Goal: Task Accomplishment & Management: Complete application form

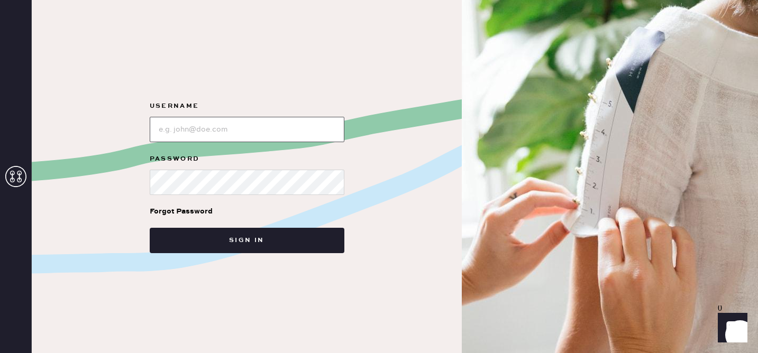
type input "reformationhenderson"
click at [235, 224] on div "Forgot Password" at bounding box center [247, 211] width 195 height 33
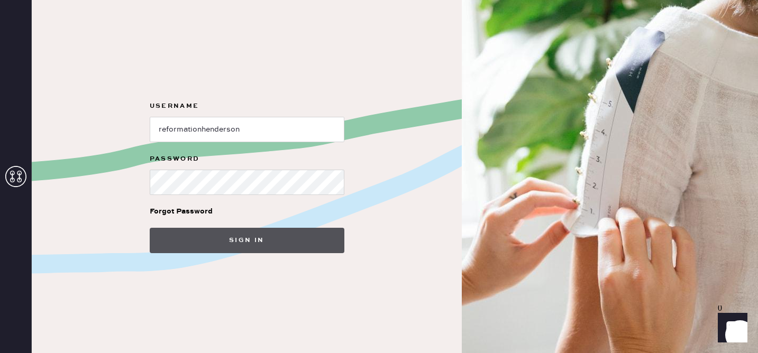
click at [235, 232] on button "Sign in" at bounding box center [247, 240] width 195 height 25
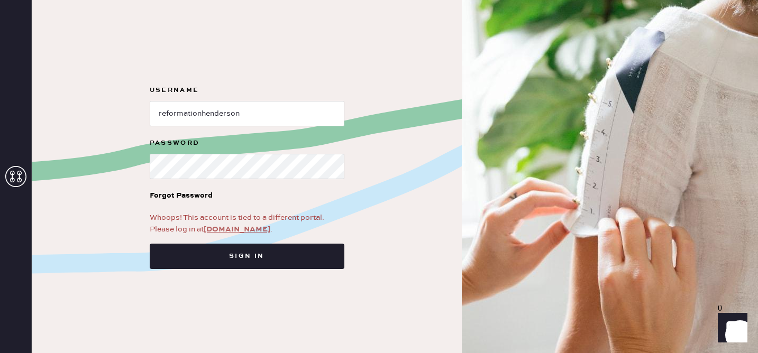
click at [227, 226] on link "[DOMAIN_NAME]" at bounding box center [237, 230] width 67 height 10
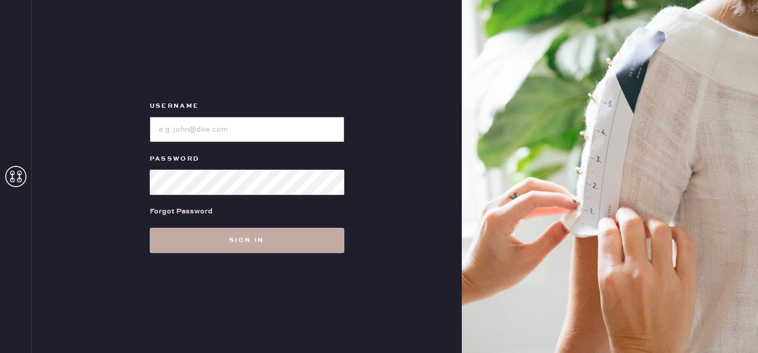
type input "reformationhenderson"
click at [224, 240] on button "Sign in" at bounding box center [247, 240] width 195 height 25
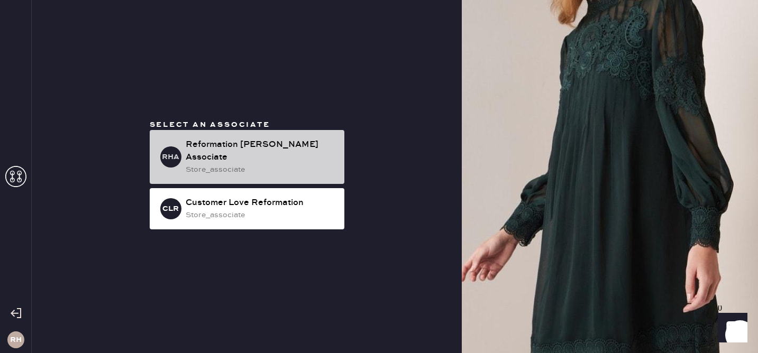
click at [274, 157] on div "Reformation [PERSON_NAME] Associate" at bounding box center [261, 151] width 150 height 25
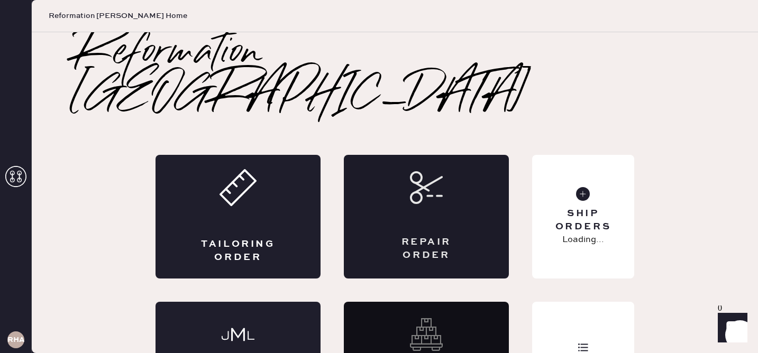
click at [421, 183] on div "Repair Order" at bounding box center [426, 217] width 165 height 124
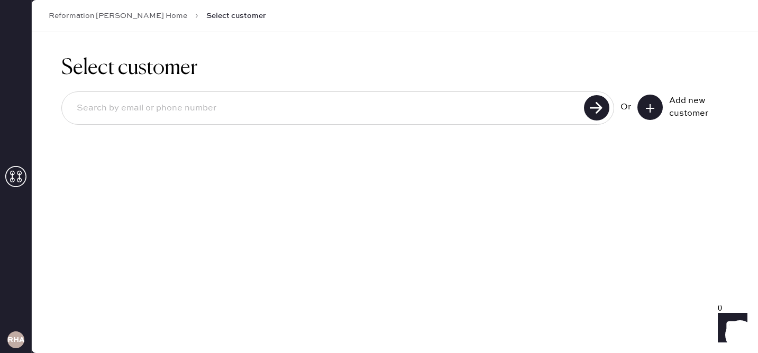
click at [643, 110] on button at bounding box center [649, 107] width 25 height 25
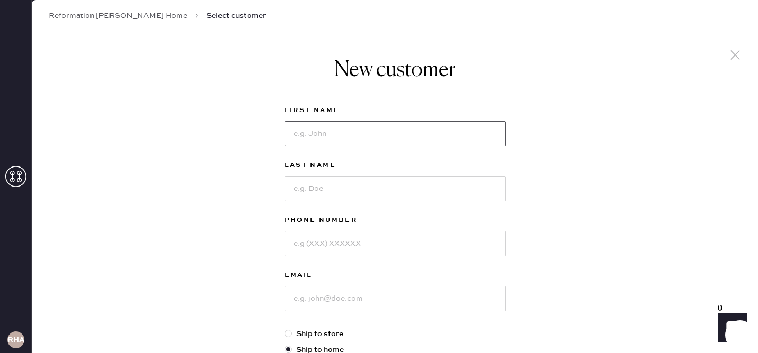
click at [366, 143] on input at bounding box center [395, 133] width 221 height 25
type input "Micayla"
click at [324, 185] on input at bounding box center [395, 188] width 221 height 25
click at [309, 250] on input at bounding box center [395, 243] width 221 height 25
click at [308, 191] on input "[PERSON_NAME]" at bounding box center [395, 188] width 221 height 25
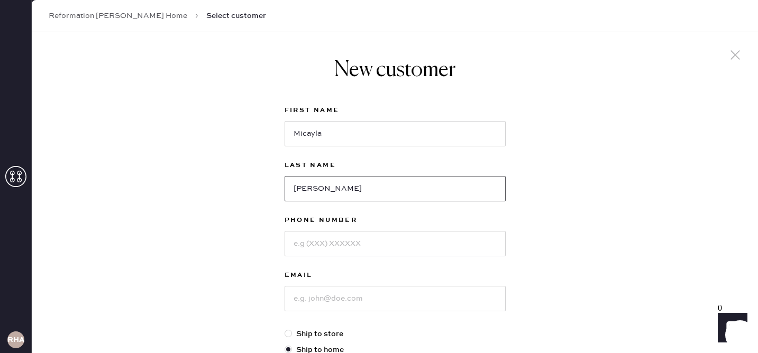
type input "[PERSON_NAME]"
click at [329, 235] on input at bounding box center [395, 243] width 221 height 25
type input "2017449061"
click at [498, 215] on label "Phone Number" at bounding box center [395, 220] width 221 height 13
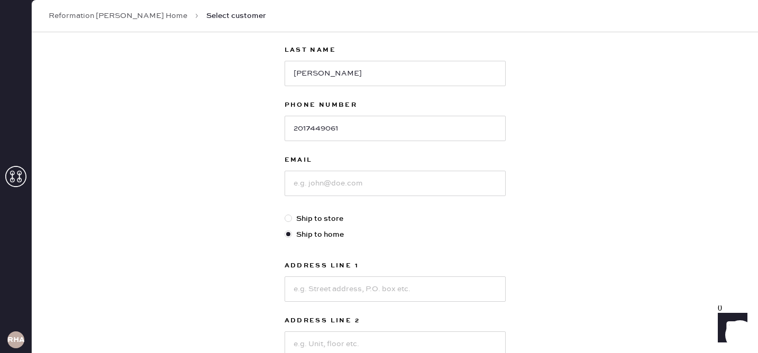
scroll to position [118, 0]
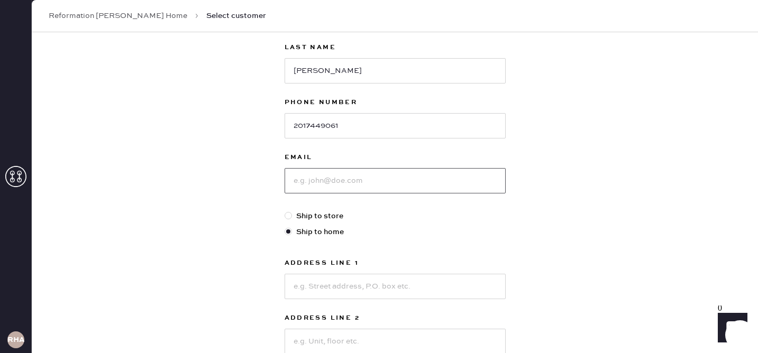
click at [339, 180] on input at bounding box center [395, 180] width 221 height 25
type input "[EMAIL_ADDRESS][DOMAIN_NAME]"
click at [644, 184] on div "New customer First Name Micayla Last Name [PERSON_NAME] Phone Number [PHONE_NUM…" at bounding box center [395, 242] width 726 height 656
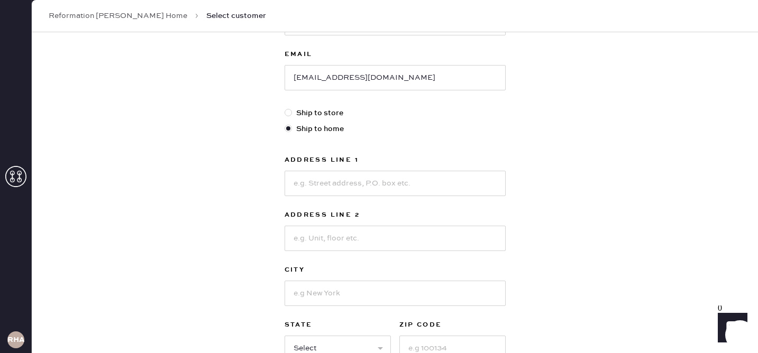
scroll to position [239, 0]
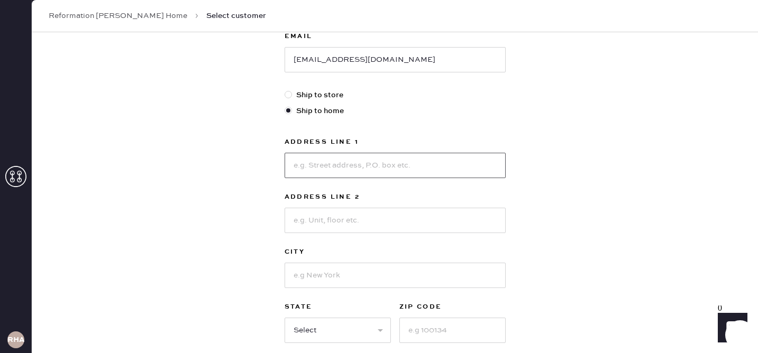
click at [316, 163] on input at bounding box center [395, 165] width 221 height 25
type input "[STREET_ADDRESS]"
click at [476, 227] on input at bounding box center [395, 220] width 221 height 25
type input "apt 1"
click at [699, 206] on div "New customer First Name Micayla Last Name [PERSON_NAME] Phone Number [PHONE_NUM…" at bounding box center [395, 121] width 726 height 656
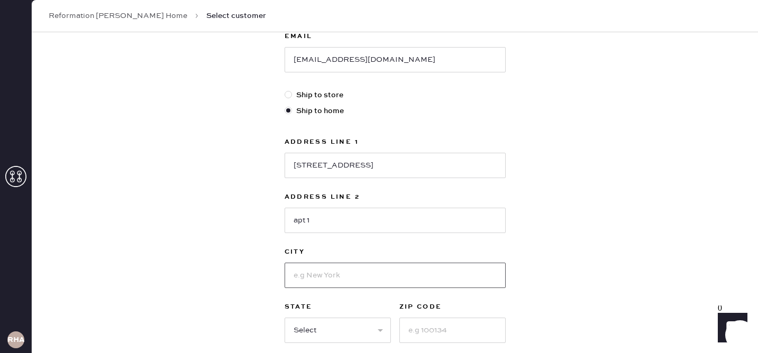
click at [360, 279] on input at bounding box center [395, 275] width 221 height 25
type input "[GEOGRAPHIC_DATA]"
click at [657, 208] on div "New customer First Name Micayla Last Name [PERSON_NAME] Phone Number [PHONE_NUM…" at bounding box center [395, 121] width 726 height 656
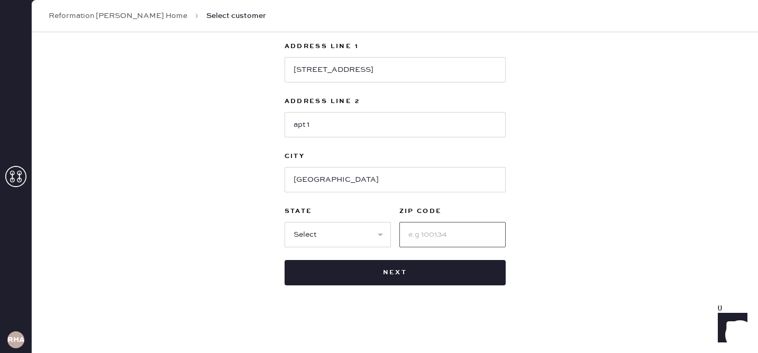
click at [426, 241] on input at bounding box center [452, 234] width 106 height 25
click at [371, 251] on div "First Name Micayla Last Name [PERSON_NAME] Phone Number [PHONE_NUMBER] Email [E…" at bounding box center [395, 27] width 221 height 516
click at [356, 241] on select "Select AK AL AR AZ CA CO CT [GEOGRAPHIC_DATA] DE FL [GEOGRAPHIC_DATA] HI [GEOGR…" at bounding box center [338, 234] width 106 height 25
select select "[GEOGRAPHIC_DATA]"
click at [285, 222] on select "Select AK AL AR AZ CA CO CT [GEOGRAPHIC_DATA] DE FL [GEOGRAPHIC_DATA] HI [GEOGR…" at bounding box center [338, 234] width 106 height 25
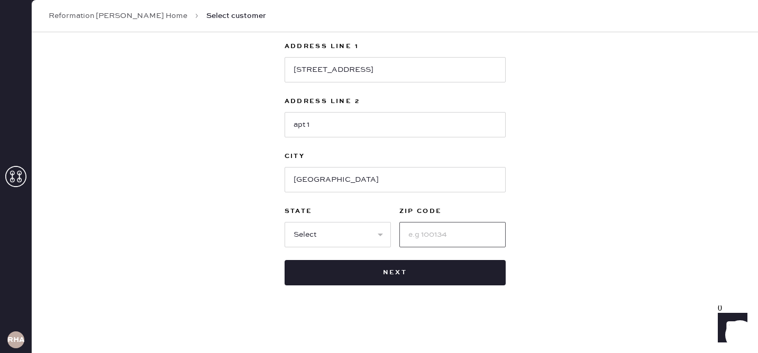
click at [453, 230] on input at bounding box center [452, 234] width 106 height 25
type input "75205"
click at [651, 272] on div "New customer First Name Micayla Last Name [PERSON_NAME] Phone Number [PHONE_NUM…" at bounding box center [395, 25] width 726 height 656
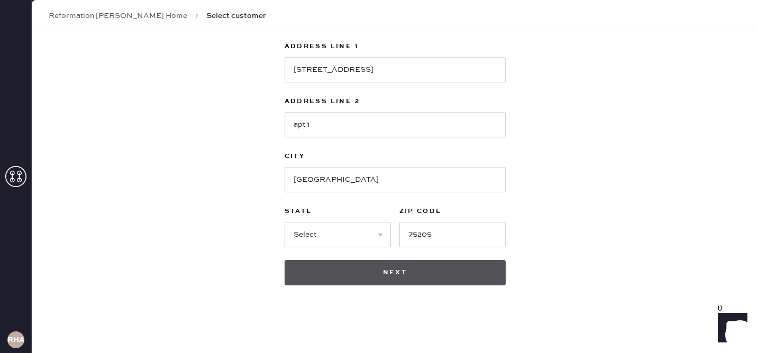
click at [471, 278] on button "Next" at bounding box center [395, 272] width 221 height 25
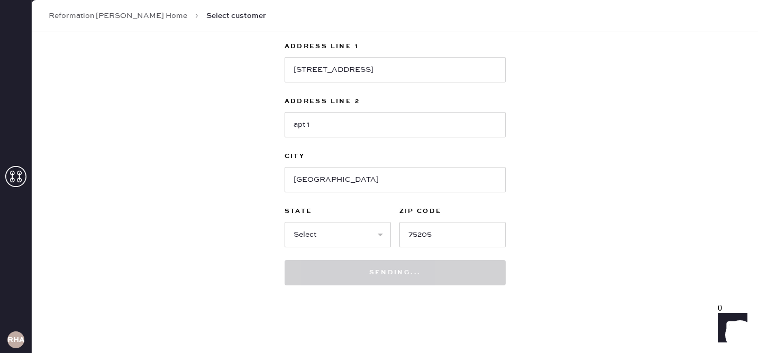
scroll to position [367, 0]
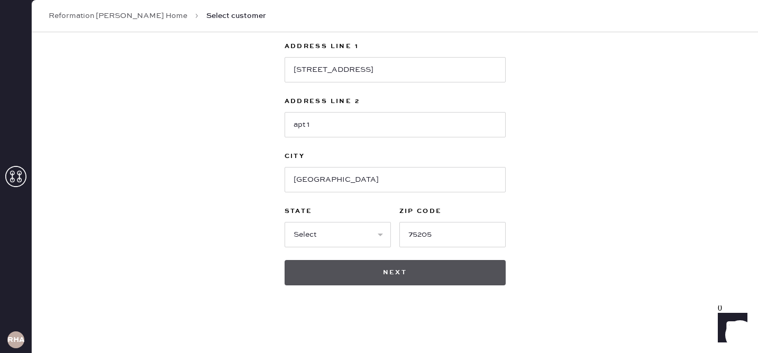
click at [381, 278] on button "Next" at bounding box center [395, 272] width 221 height 25
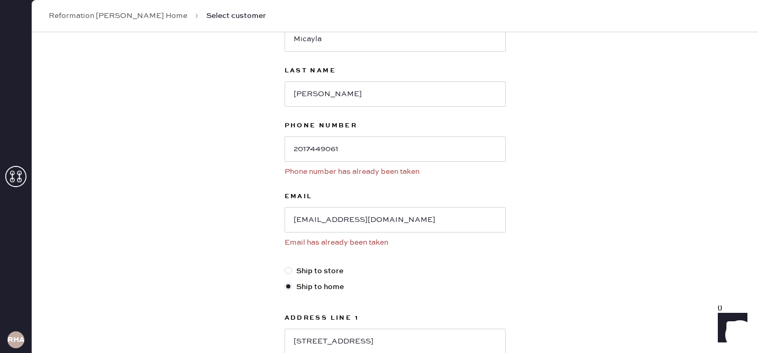
scroll to position [0, 0]
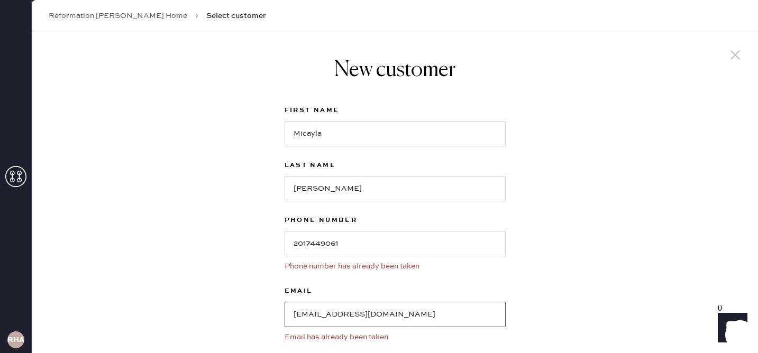
drag, startPoint x: 421, startPoint y: 315, endPoint x: 267, endPoint y: 303, distance: 153.8
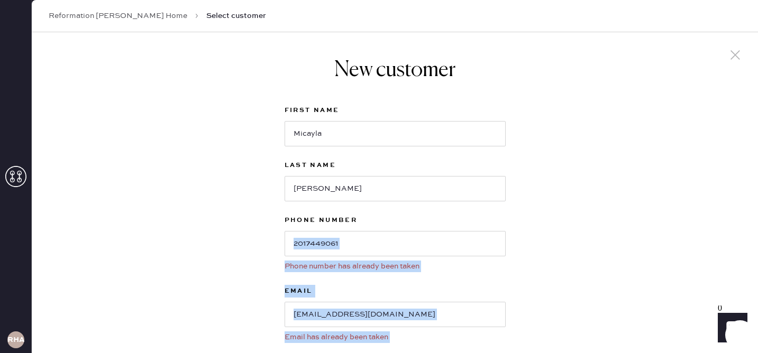
drag, startPoint x: 698, startPoint y: 70, endPoint x: 735, endPoint y: 49, distance: 42.4
click at [735, 49] on div "New customer First Name Micayla Last Name [PERSON_NAME] Phone Number [PHONE_NUM…" at bounding box center [395, 192] width 726 height 321
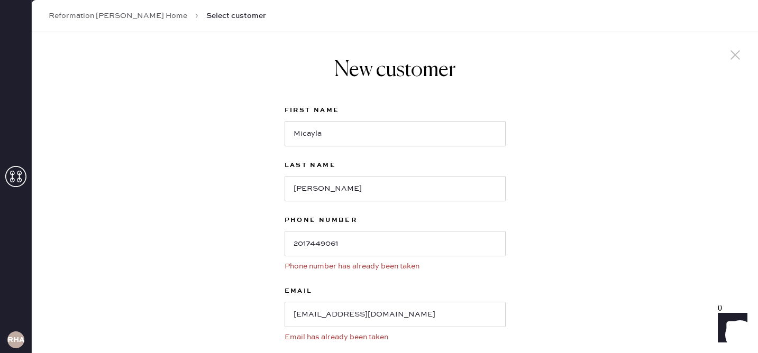
click at [734, 51] on icon at bounding box center [735, 55] width 16 height 16
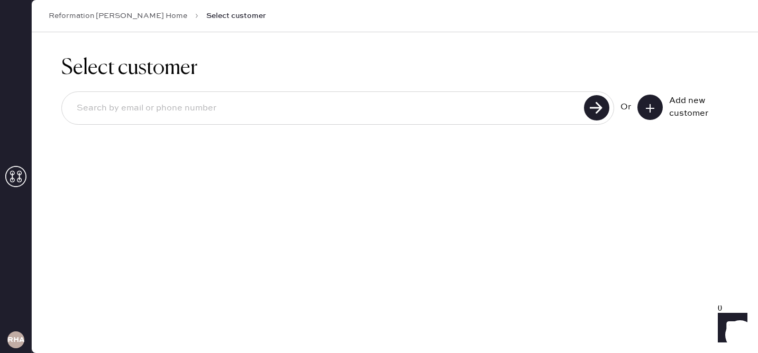
click at [218, 101] on input at bounding box center [324, 108] width 513 height 24
click at [268, 85] on div "Or Add new customer" at bounding box center [394, 109] width 667 height 57
click at [213, 106] on input at bounding box center [324, 108] width 513 height 24
paste input "[EMAIL_ADDRESS][DOMAIN_NAME]"
type input "[EMAIL_ADDRESS][DOMAIN_NAME]"
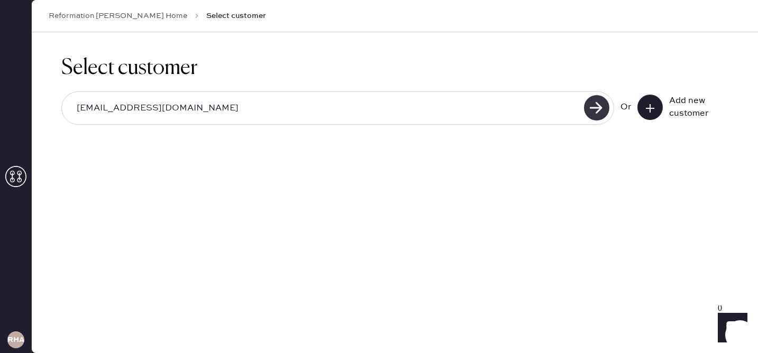
click at [595, 99] on use at bounding box center [596, 107] width 25 height 25
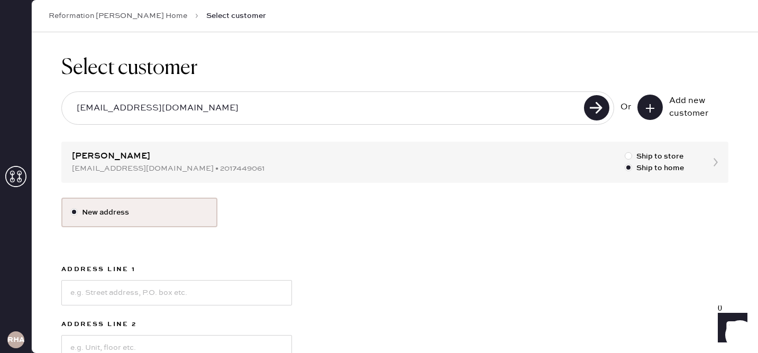
scroll to position [91, 0]
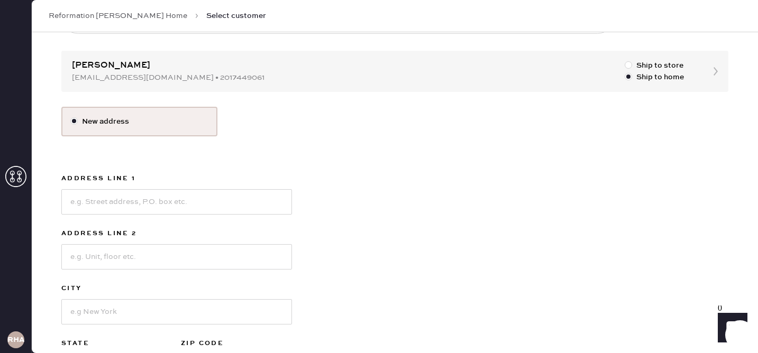
click at [377, 243] on div "New address Address Line 1 Address Line 2 City State Select [GEOGRAPHIC_DATA] […" at bounding box center [394, 262] width 667 height 311
click at [106, 205] on input at bounding box center [176, 201] width 231 height 25
type input "[STREET_ADDRESS]"
click at [183, 260] on input at bounding box center [176, 256] width 231 height 25
type input "Apt 1"
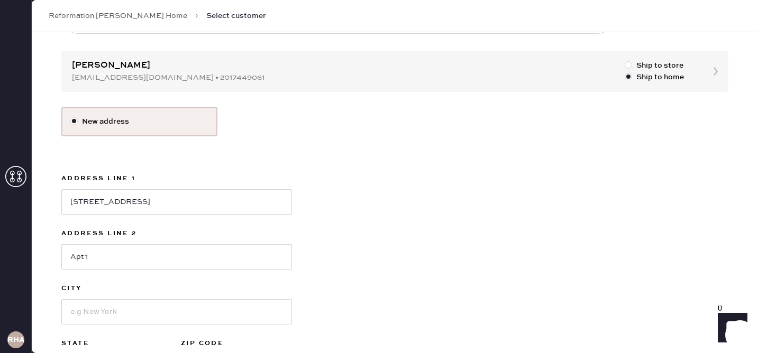
click at [543, 220] on div "New address Address Line [GEOGRAPHIC_DATA] Address Line 2 Apt 1 City State Sele…" at bounding box center [394, 262] width 667 height 311
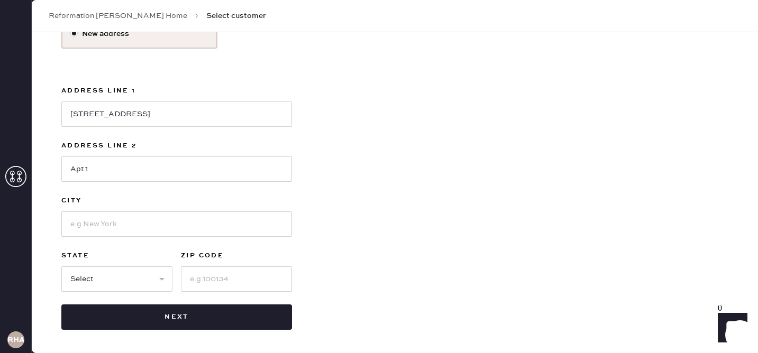
scroll to position [178, 0]
click at [204, 279] on input at bounding box center [236, 279] width 111 height 25
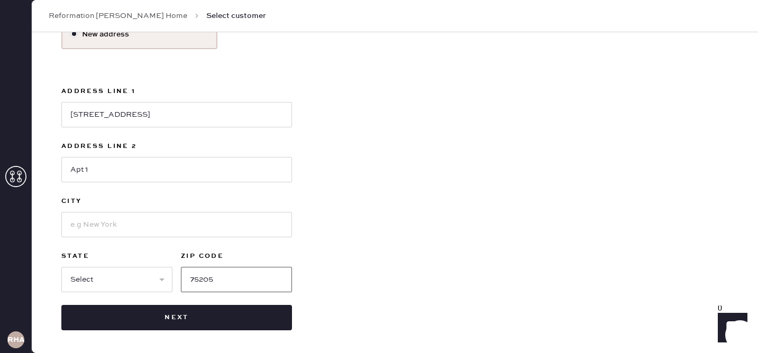
type input "75205"
click at [115, 235] on input at bounding box center [176, 224] width 231 height 25
type input "[GEOGRAPHIC_DATA]"
click at [97, 279] on select "Select AK AL AR AZ CA CO CT [GEOGRAPHIC_DATA] DE FL [GEOGRAPHIC_DATA] HI [GEOGR…" at bounding box center [116, 279] width 111 height 25
select select "[GEOGRAPHIC_DATA]"
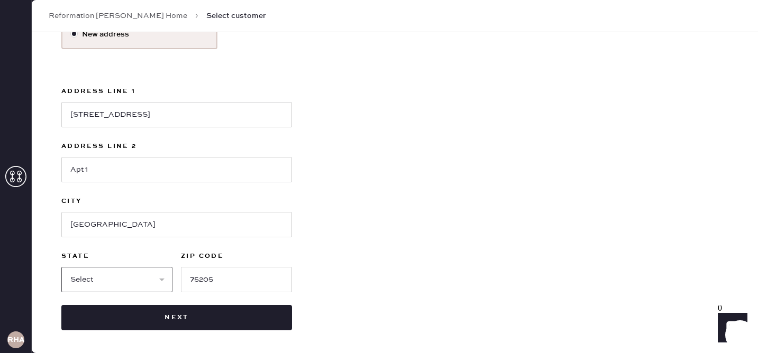
click at [61, 267] on select "Select AK AL AR AZ CA CO CT [GEOGRAPHIC_DATA] DE FL [GEOGRAPHIC_DATA] HI [GEOGR…" at bounding box center [116, 279] width 111 height 25
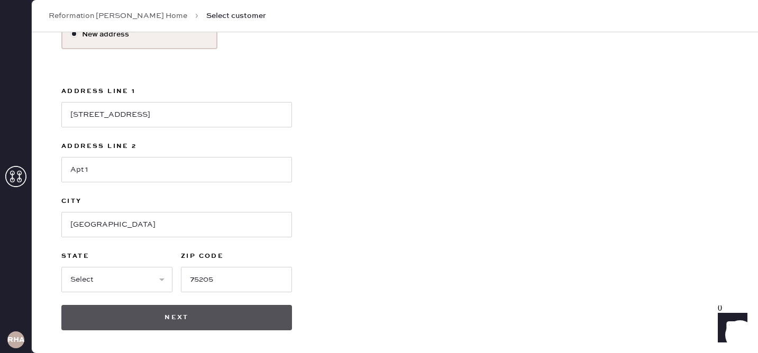
click at [214, 321] on button "Next" at bounding box center [176, 317] width 231 height 25
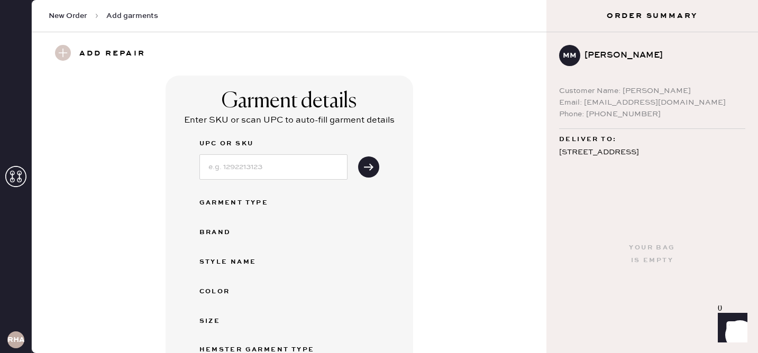
scroll to position [333, 0]
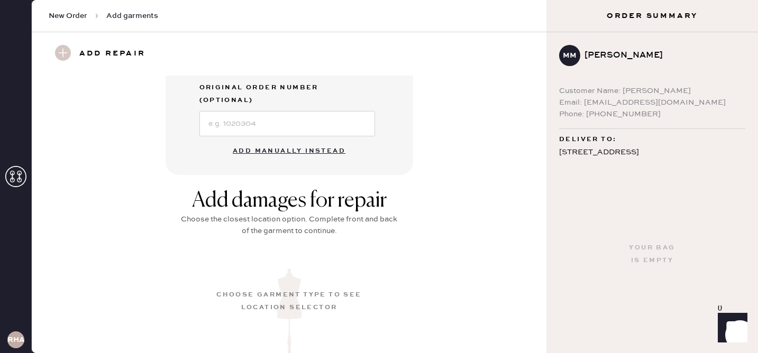
click at [298, 141] on button "Add manually instead" at bounding box center [288, 151] width 125 height 21
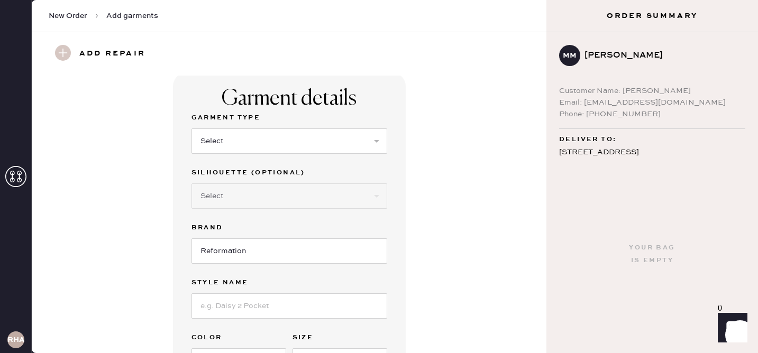
scroll to position [1, 0]
click at [272, 136] on select "Select Basic Skirt Jeans Leggings Pants Shorts Basic Sleeved Dress Basic Sleeve…" at bounding box center [289, 142] width 196 height 25
select select "31"
click at [191, 130] on select "Select Basic Skirt Jeans Leggings Pants Shorts Basic Sleeved Dress Basic Sleeve…" at bounding box center [289, 142] width 196 height 25
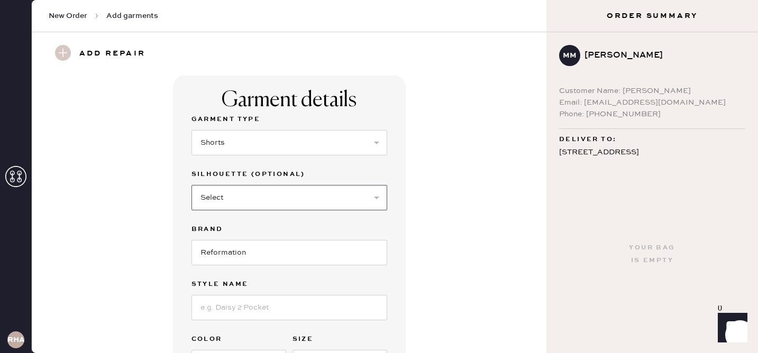
click at [232, 209] on select "Select Other" at bounding box center [289, 197] width 196 height 25
select select "other"
click at [191, 185] on select "Select Other" at bounding box center [289, 197] width 196 height 25
click at [224, 258] on input at bounding box center [289, 252] width 196 height 25
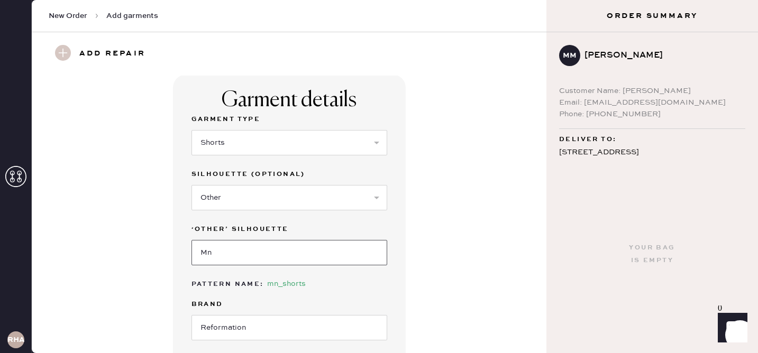
type input "M"
type input "Micro mini"
click at [451, 255] on div "Garment details Garment Type Select Basic Skirt Jeans Leggings Pants Shorts Bas…" at bounding box center [289, 307] width 477 height 465
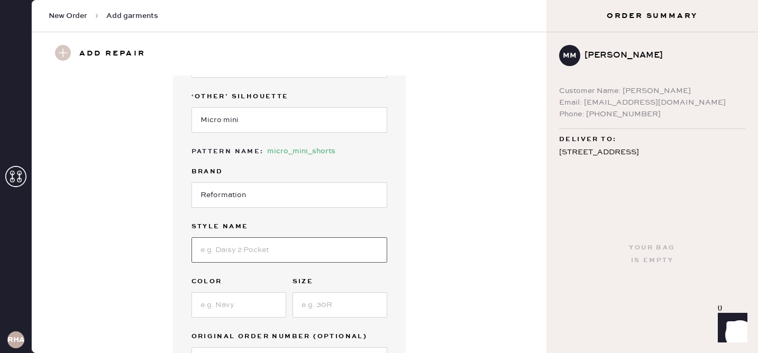
click at [277, 242] on input at bounding box center [289, 249] width 196 height 25
type input "June linen short"
click at [345, 308] on input at bounding box center [339, 304] width 95 height 25
type input "6"
click at [237, 316] on input at bounding box center [238, 304] width 95 height 25
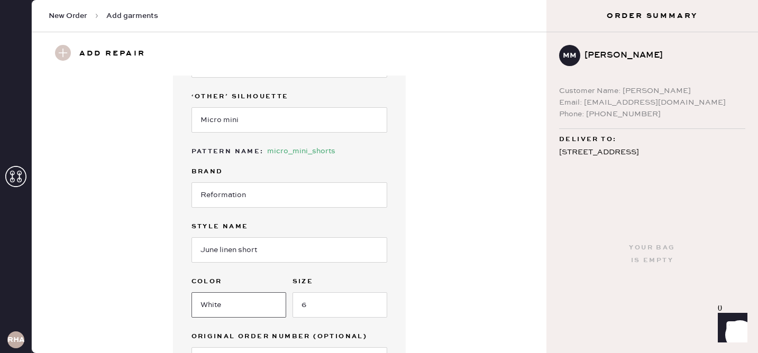
type input "White"
click at [478, 271] on div "Garment details Garment Type Select Basic Skirt Jeans Leggings Pants Shorts Bas…" at bounding box center [289, 174] width 477 height 465
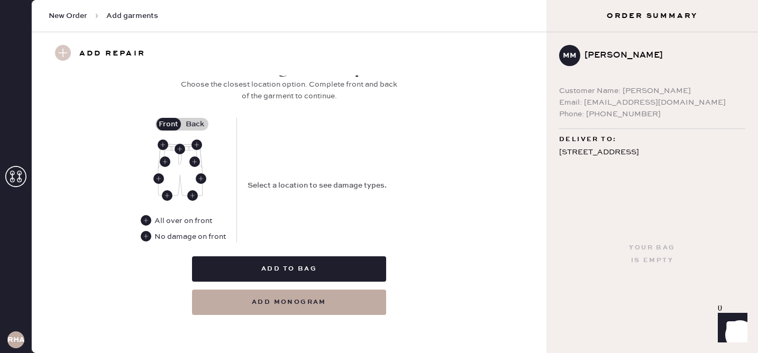
scroll to position [500, 0]
click at [168, 196] on use at bounding box center [167, 196] width 11 height 11
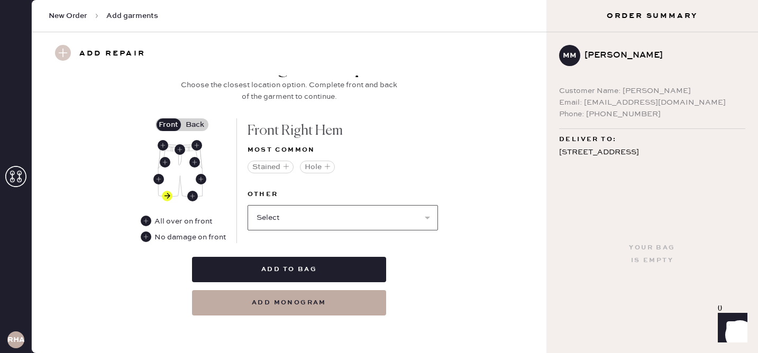
click at [316, 214] on select "Select Broken / Ripped Hem Broken Beads Broken Belt Loop Broken Button Broken E…" at bounding box center [343, 217] width 190 height 25
select select "1805"
click at [248, 205] on select "Select Broken / Ripped Hem Broken Beads Broken Belt Loop Broken Button Broken E…" at bounding box center [343, 217] width 190 height 25
select select
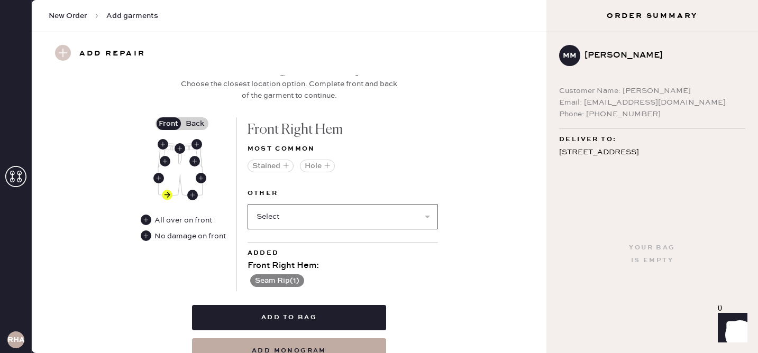
scroll to position [489, 0]
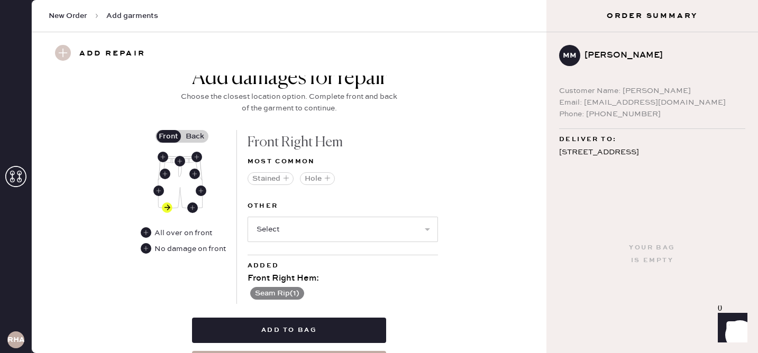
click at [201, 133] on label "Back" at bounding box center [195, 136] width 26 height 13
click at [195, 136] on input "Back" at bounding box center [195, 136] width 0 height 0
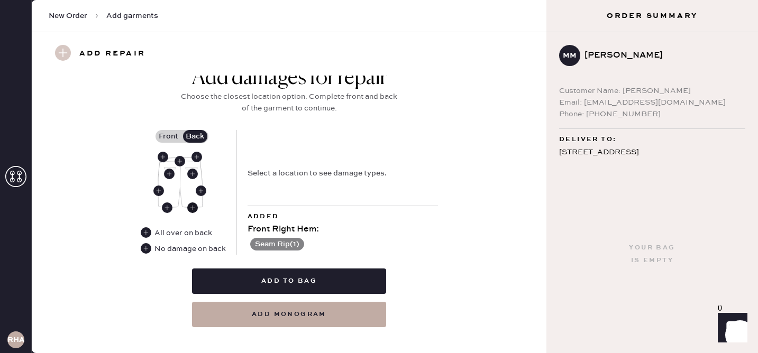
click at [193, 209] on use at bounding box center [192, 208] width 11 height 11
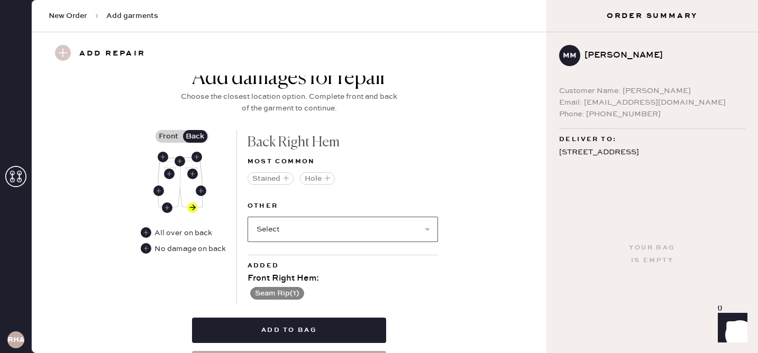
click at [300, 239] on select "Select Broken / Ripped Hem Broken Beads Broken Belt Loop Broken Button Broken E…" at bounding box center [343, 229] width 190 height 25
select select "1805"
click at [248, 217] on select "Select Broken / Ripped Hem Broken Beads Broken Belt Loop Broken Button Broken E…" at bounding box center [343, 229] width 190 height 25
select select
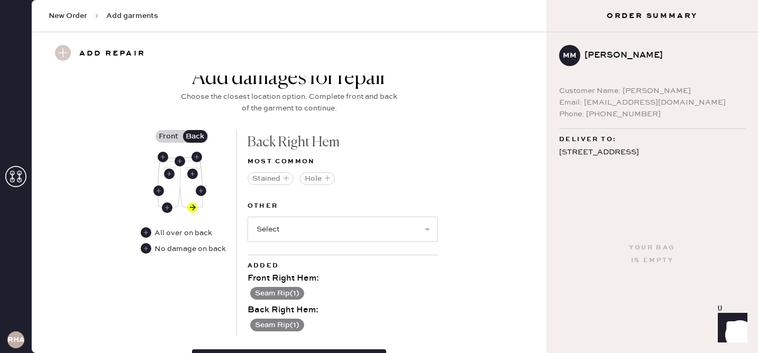
click at [476, 222] on div "Add damages for repair Choose the closest location option. Complete front and b…" at bounding box center [289, 237] width 477 height 343
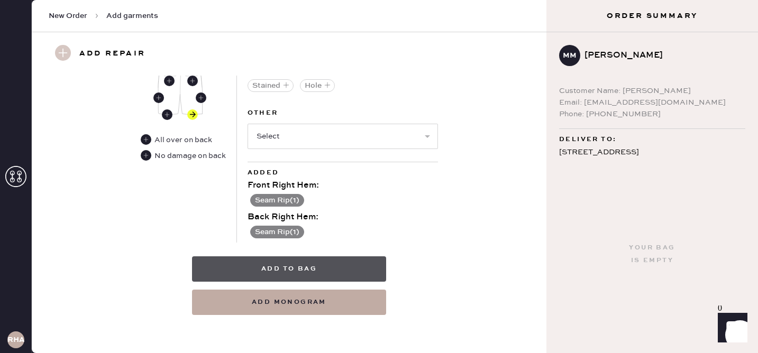
click at [324, 268] on button "Add to bag" at bounding box center [289, 269] width 194 height 25
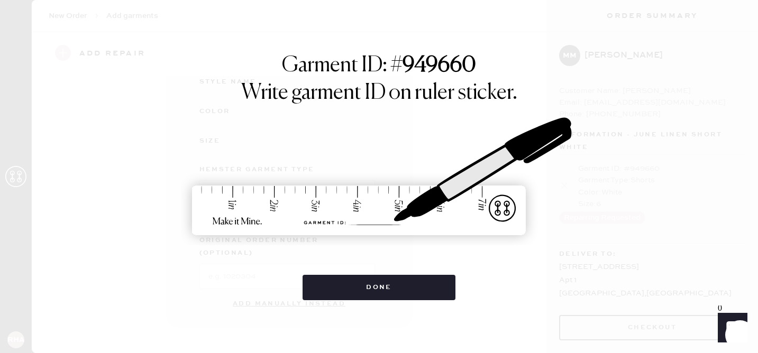
scroll to position [167, 0]
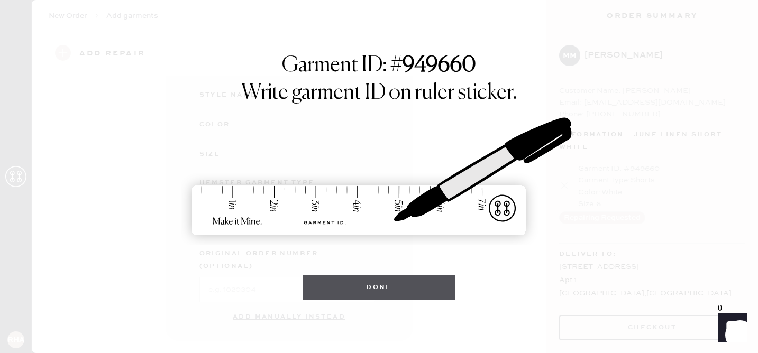
click at [398, 287] on button "Done" at bounding box center [379, 287] width 153 height 25
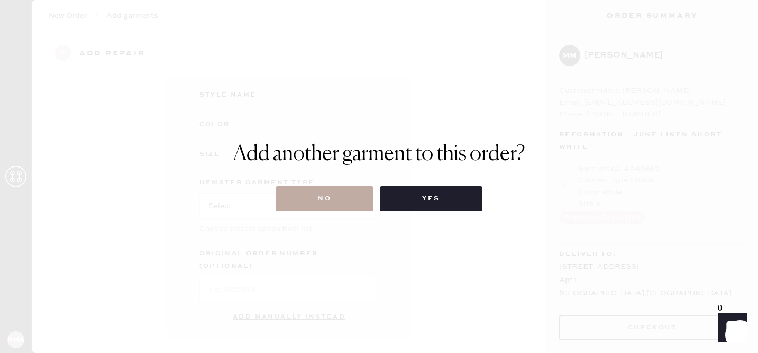
click at [330, 208] on button "No" at bounding box center [325, 198] width 98 height 25
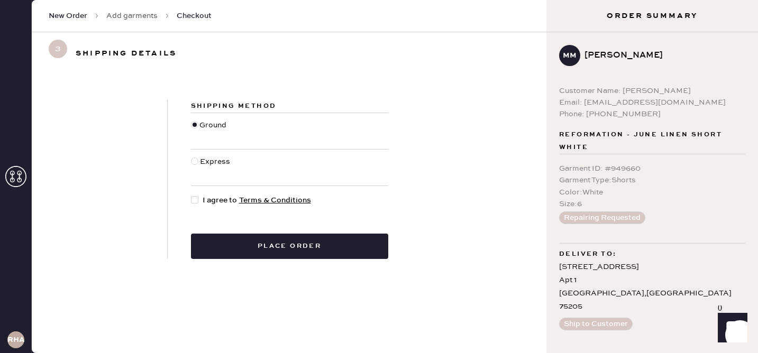
click at [192, 202] on div at bounding box center [194, 199] width 7 height 7
click at [191, 195] on input "I agree to Terms & Conditions" at bounding box center [191, 195] width 1 height 1
checkbox input "true"
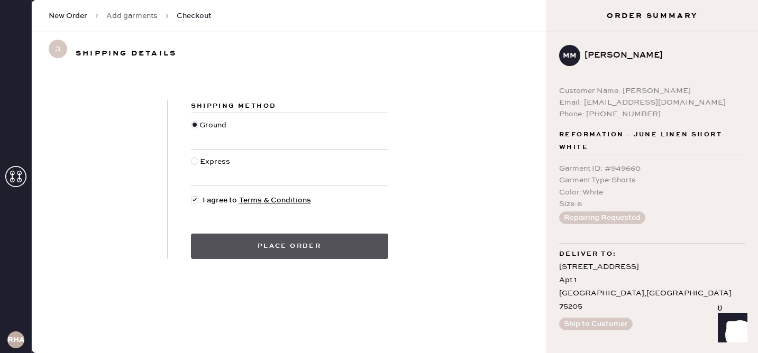
click at [274, 241] on button "Place order" at bounding box center [289, 246] width 197 height 25
